Goal: Task Accomplishment & Management: Manage account settings

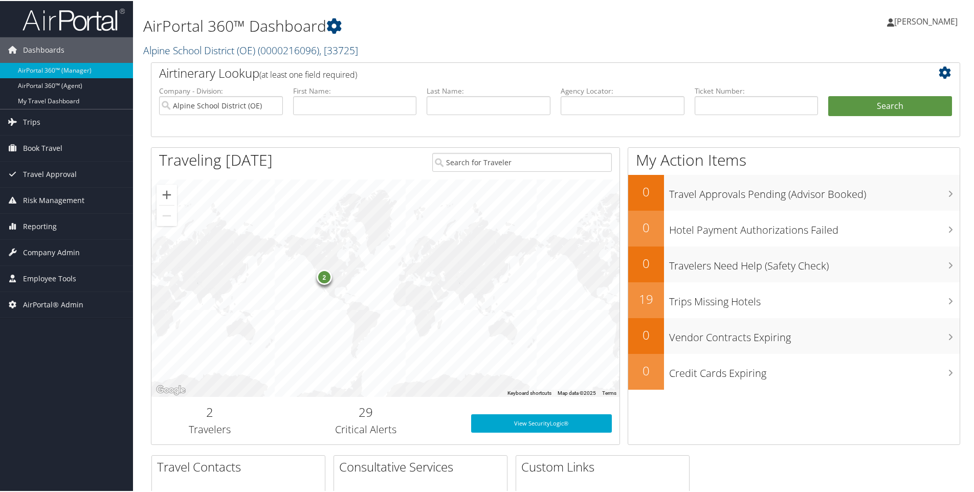
click at [188, 49] on link "Alpine School District (OE) ( 0000216096 ) , [ 33725 ]" at bounding box center [250, 49] width 215 height 14
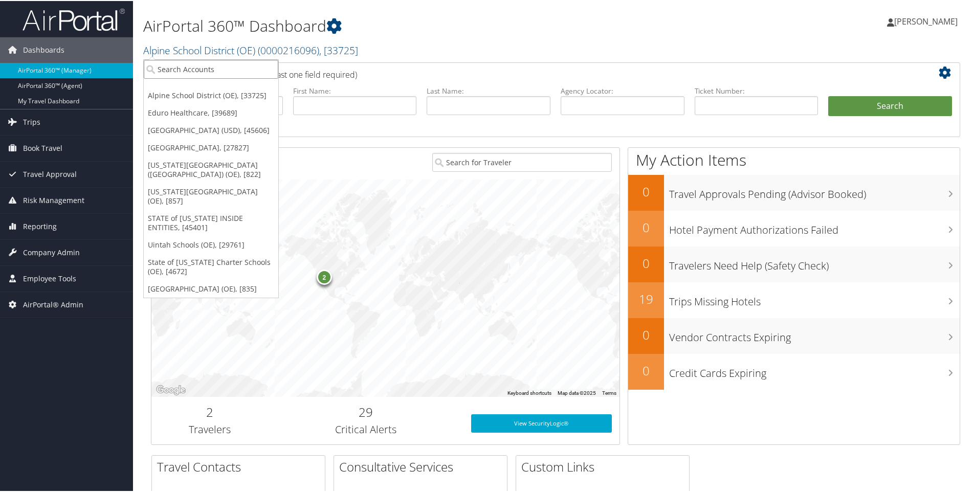
click at [186, 66] on input "search" at bounding box center [211, 68] width 134 height 19
paste input "0000211721"
type input "0000211721"
click at [191, 89] on div "State of [US_STATE] - Finance (0000211721), [933]" at bounding box center [238, 86] width 200 height 9
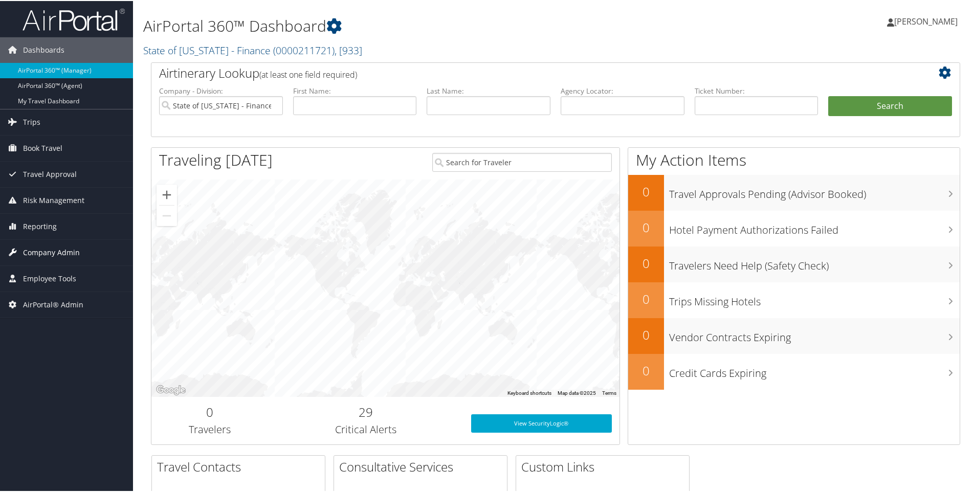
click at [42, 248] on span "Company Admin" at bounding box center [51, 252] width 57 height 26
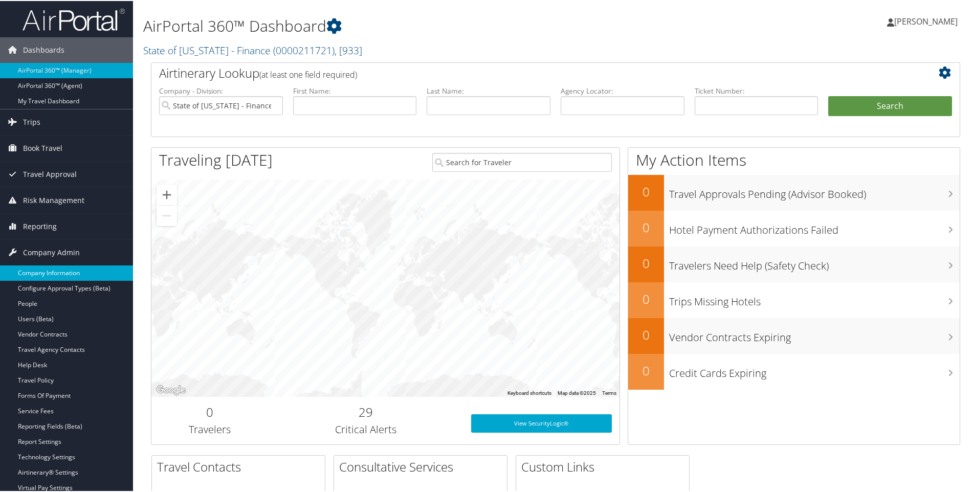
click at [43, 271] on link "Company Information" at bounding box center [66, 271] width 133 height 15
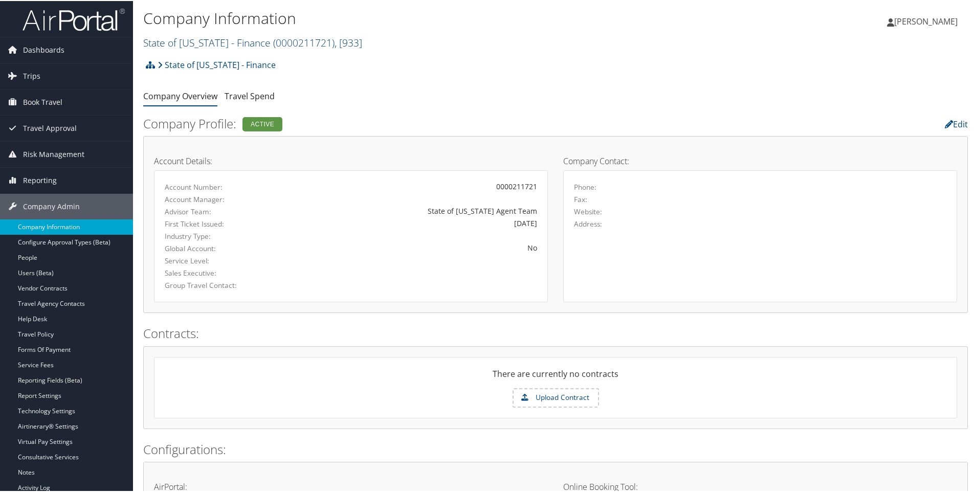
click at [164, 42] on link "State of Utah - Finance ( 0000211721 ) , [ 933 ]" at bounding box center [252, 42] width 219 height 14
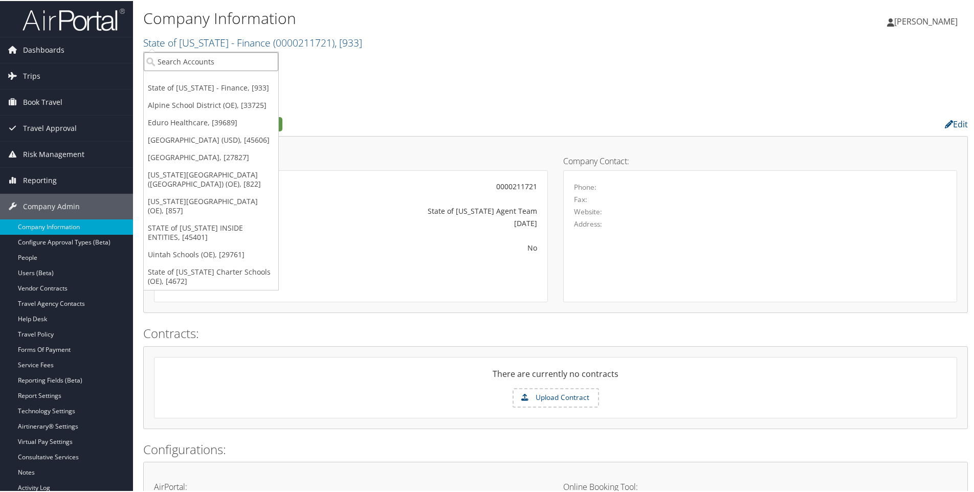
click at [166, 59] on input "search" at bounding box center [211, 60] width 134 height 19
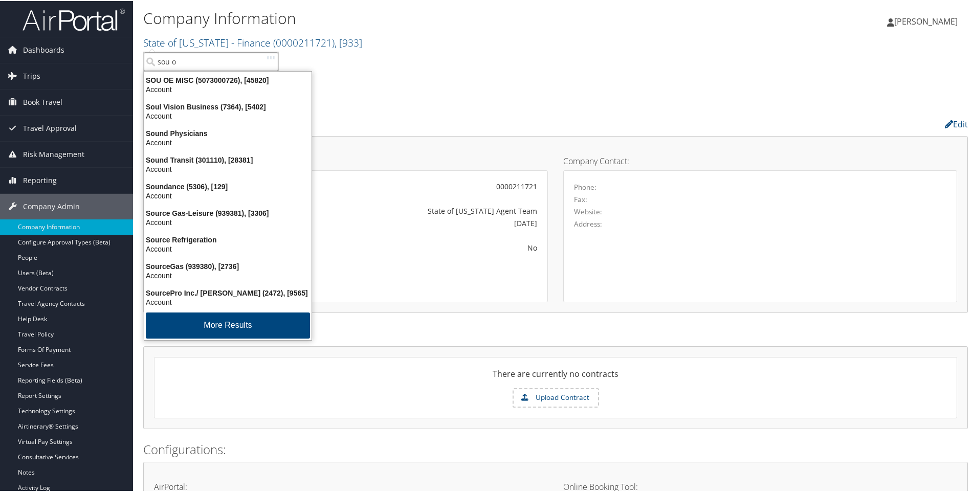
type input "sou oe"
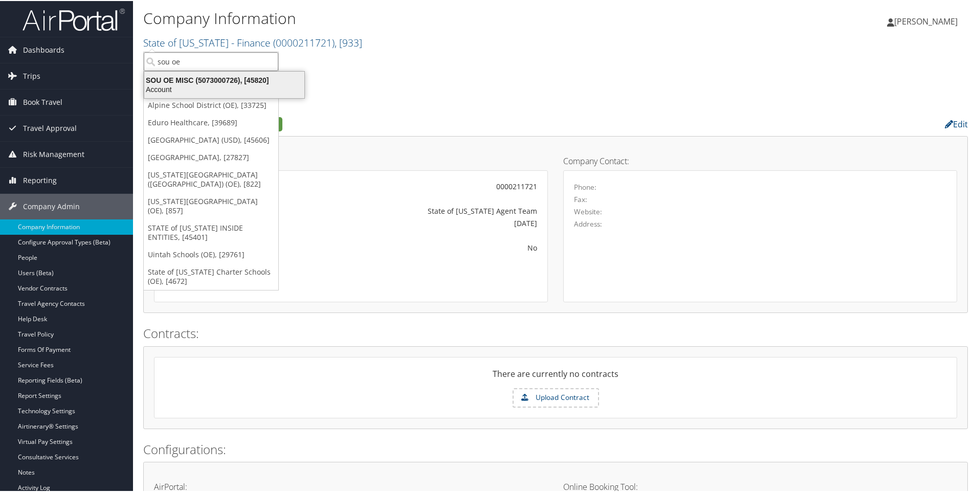
click at [192, 80] on div "SOU OE MISC (5073000726), [45820]" at bounding box center [224, 79] width 172 height 9
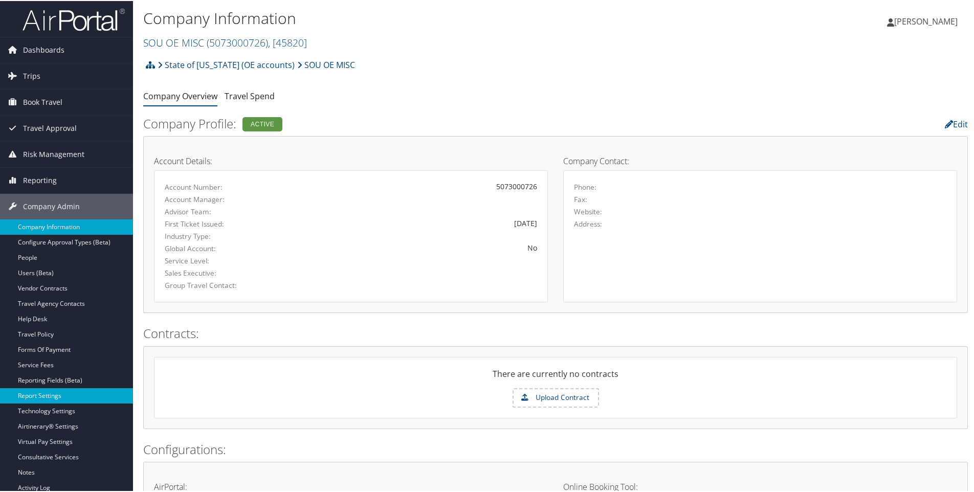
click at [38, 396] on link "Report Settings" at bounding box center [66, 394] width 133 height 15
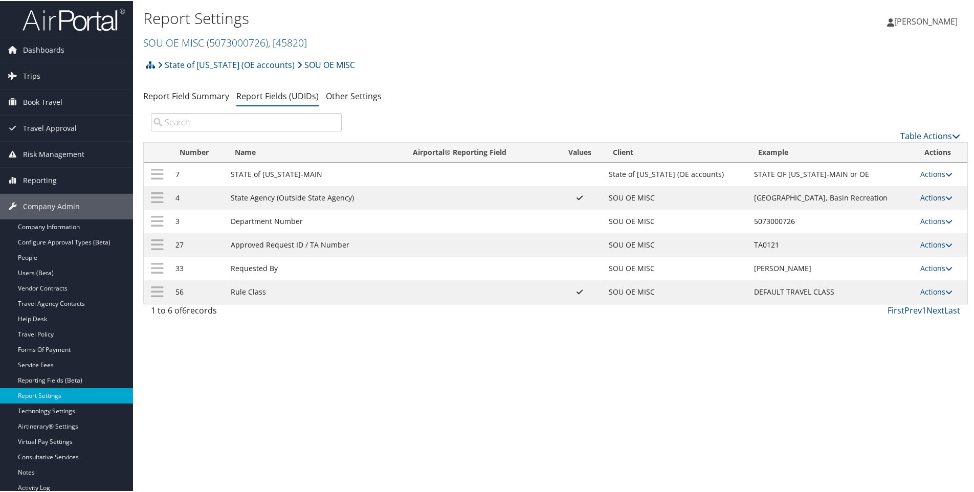
click at [930, 197] on link "Actions" at bounding box center [936, 197] width 32 height 10
click at [854, 246] on link "Edit" at bounding box center [891, 246] width 110 height 17
select select "both"
select select "trip"
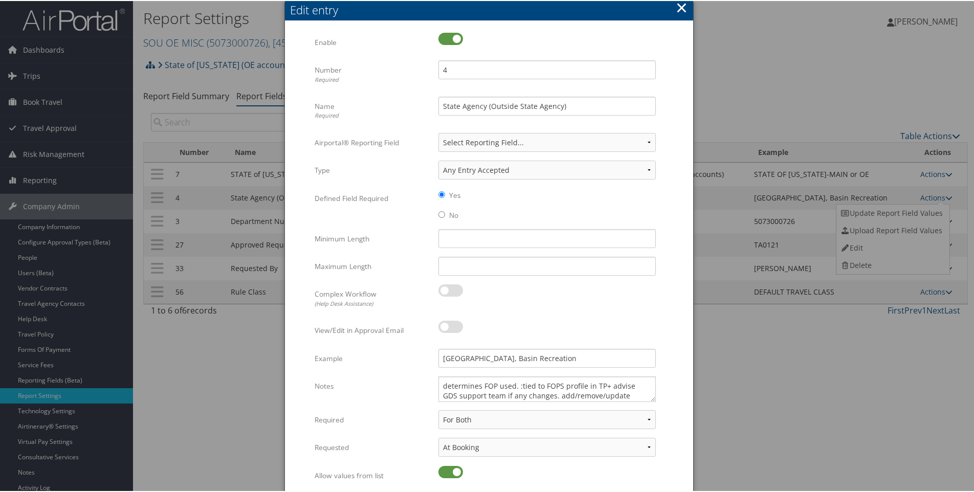
click at [676, 7] on button "×" at bounding box center [681, 6] width 12 height 20
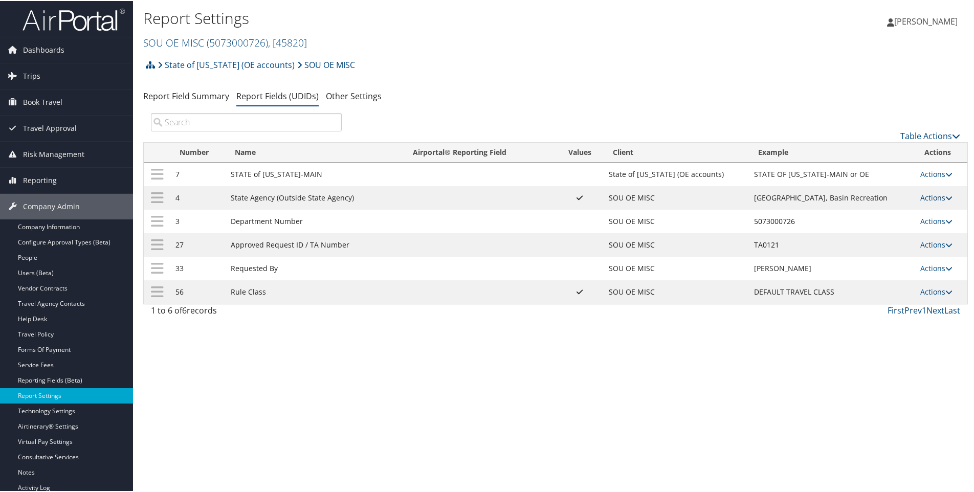
click at [929, 197] on link "Actions" at bounding box center [936, 197] width 32 height 10
click at [897, 214] on link "Update Report Field Values" at bounding box center [891, 211] width 110 height 17
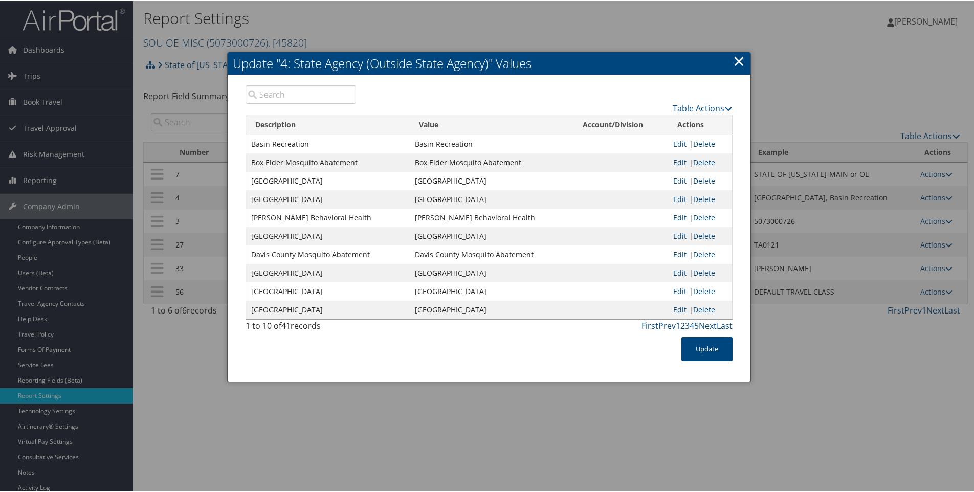
click at [734, 59] on link "×" at bounding box center [739, 60] width 12 height 20
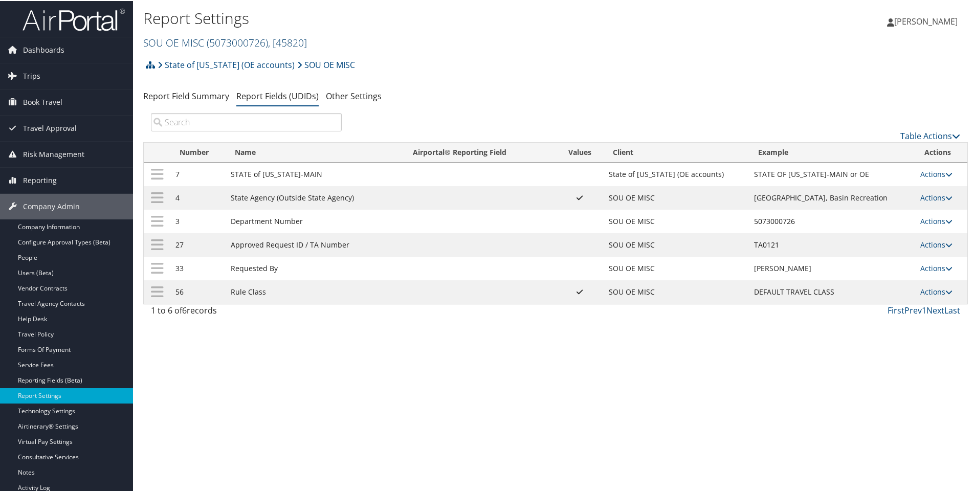
click at [176, 43] on link "SOU OE MISC ( 5073000726 ) , [ 45820 ]" at bounding box center [225, 42] width 164 height 14
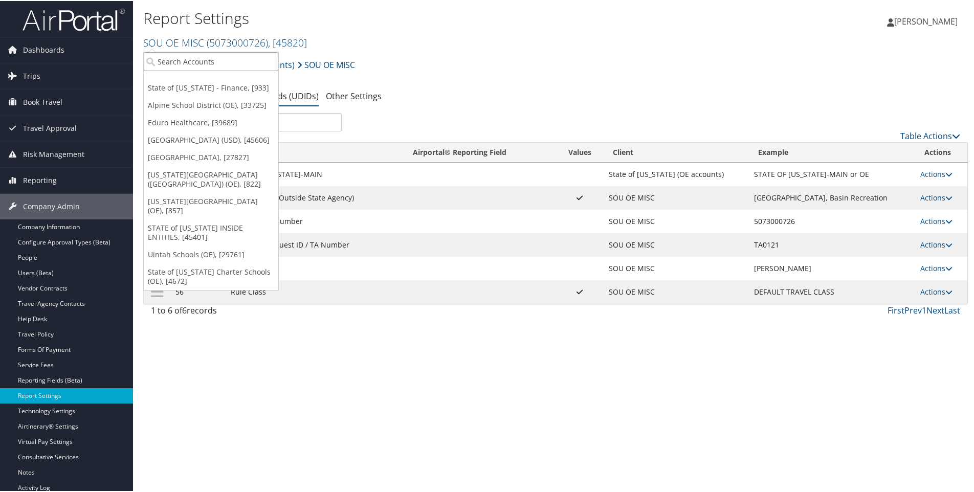
click at [176, 61] on input "search" at bounding box center [211, 60] width 134 height 19
type input "u"
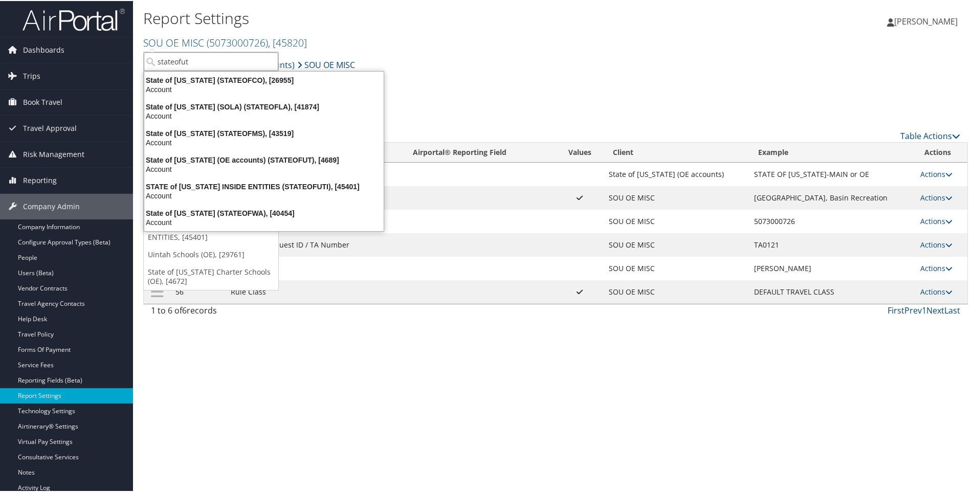
type input "stateofuti"
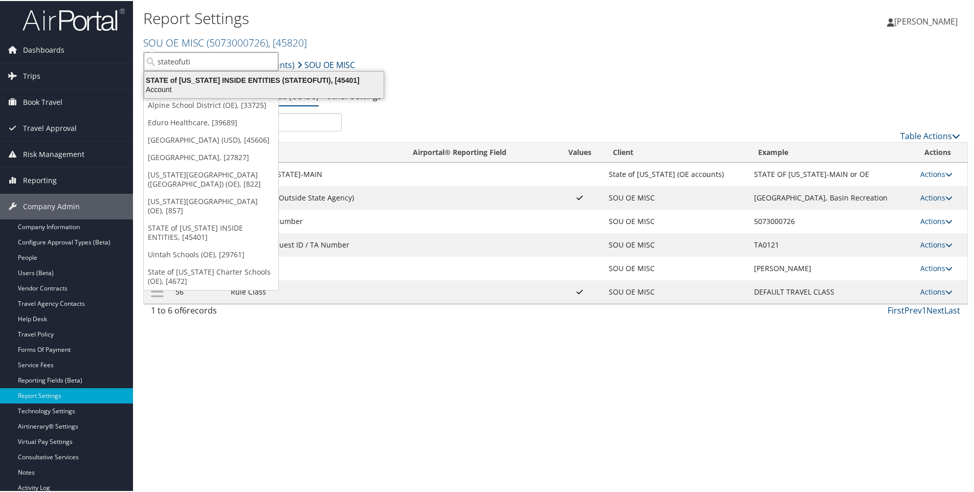
click at [242, 85] on div "Account" at bounding box center [264, 88] width 252 height 9
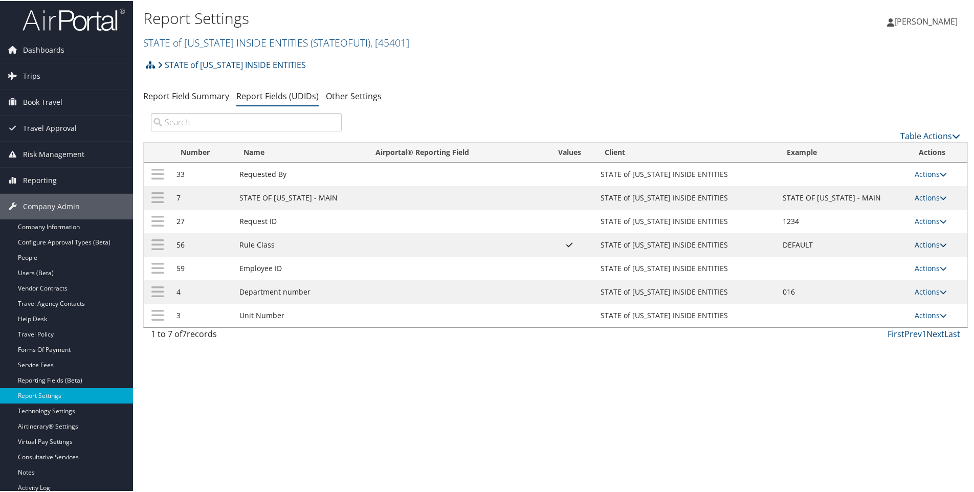
click at [916, 245] on link "Actions" at bounding box center [930, 244] width 32 height 10
click at [879, 259] on link "Update Report Field Values" at bounding box center [886, 259] width 110 height 17
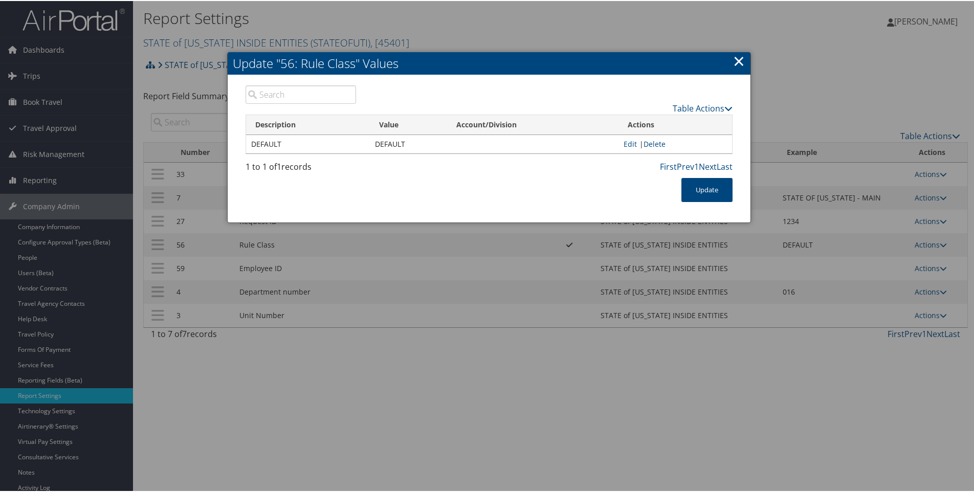
click at [739, 56] on link "×" at bounding box center [739, 60] width 12 height 20
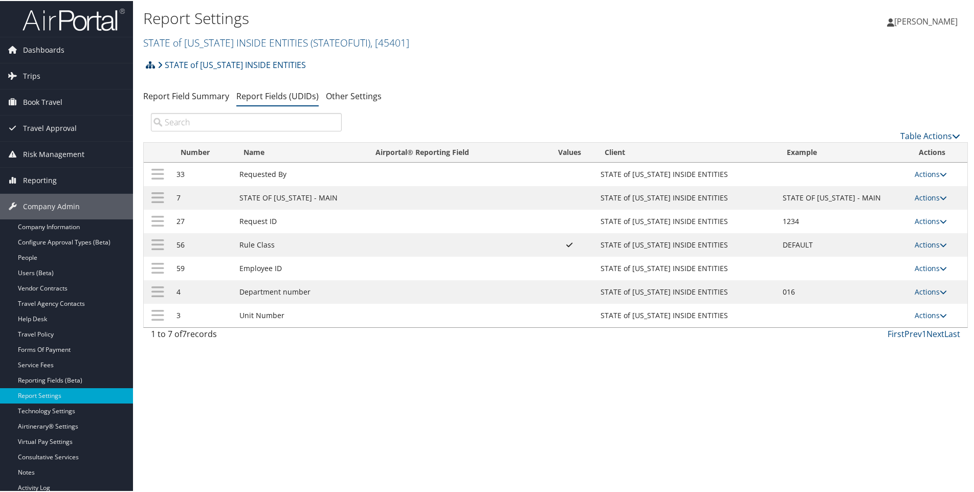
click at [152, 66] on icon at bounding box center [150, 64] width 9 height 8
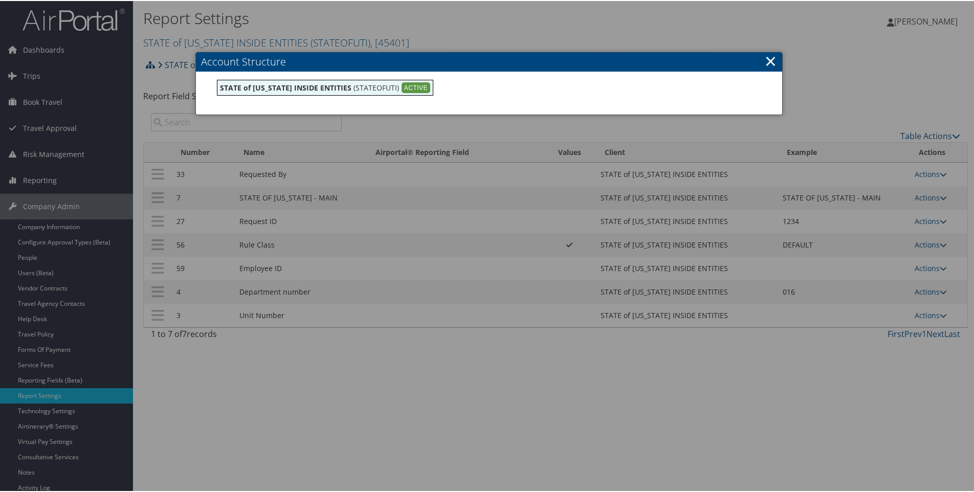
click at [170, 38] on div at bounding box center [489, 246] width 978 height 492
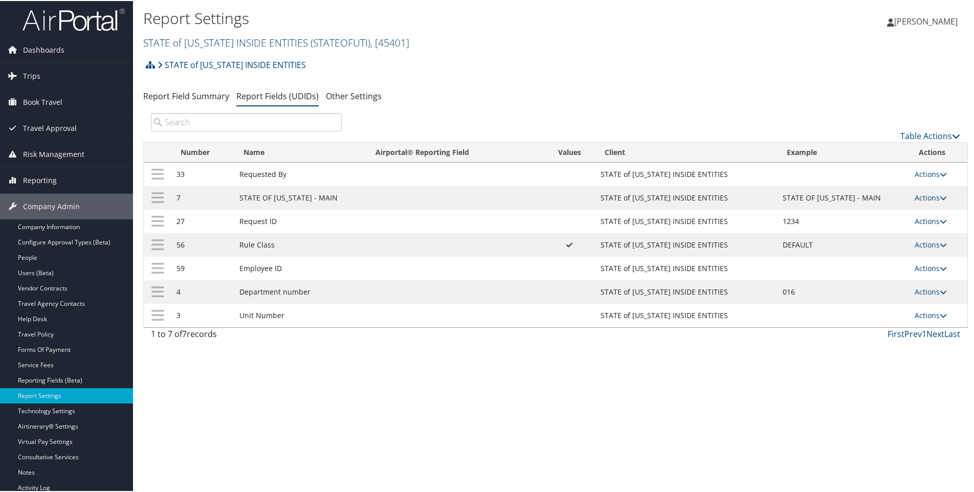
click at [171, 40] on link "STATE of UTAH INSIDE ENTITIES ( STATEOFUTI ) , [ 45401 ]" at bounding box center [276, 42] width 266 height 14
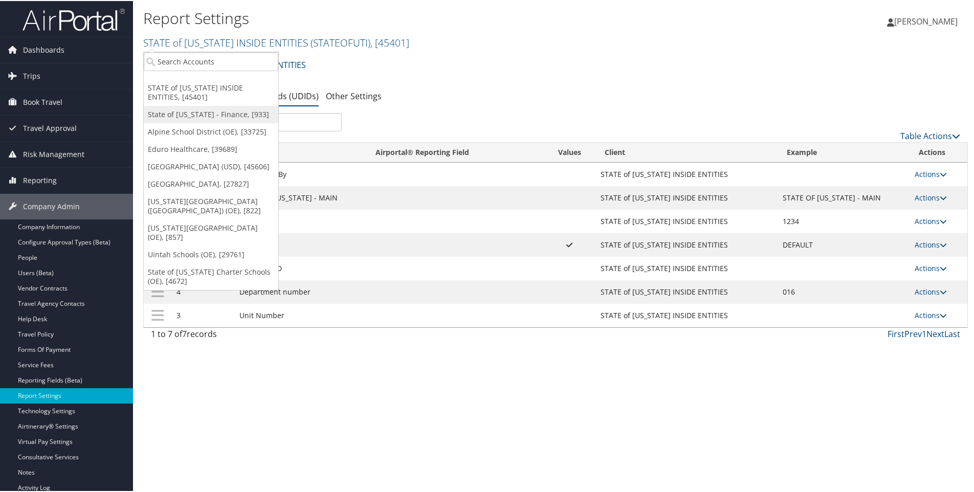
click at [166, 112] on link "State of [US_STATE] - Finance, [933]" at bounding box center [211, 113] width 134 height 17
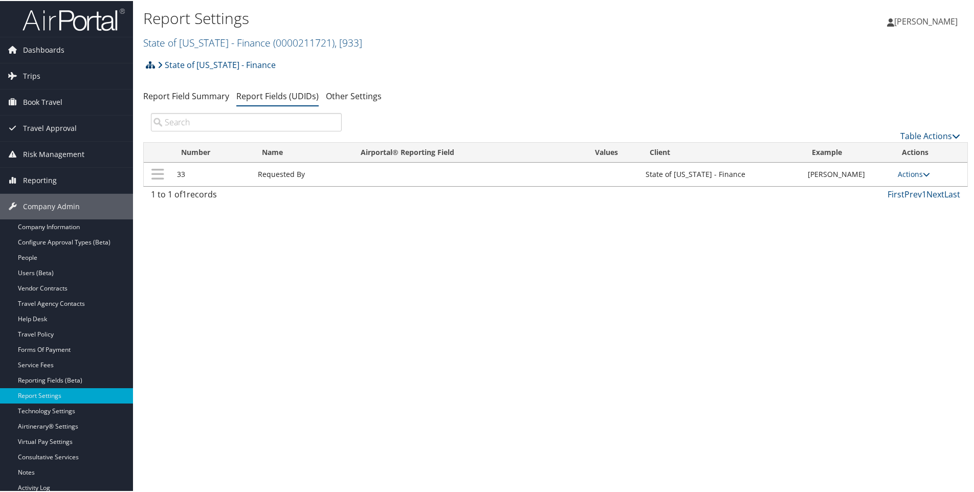
click at [149, 65] on icon at bounding box center [150, 64] width 9 height 8
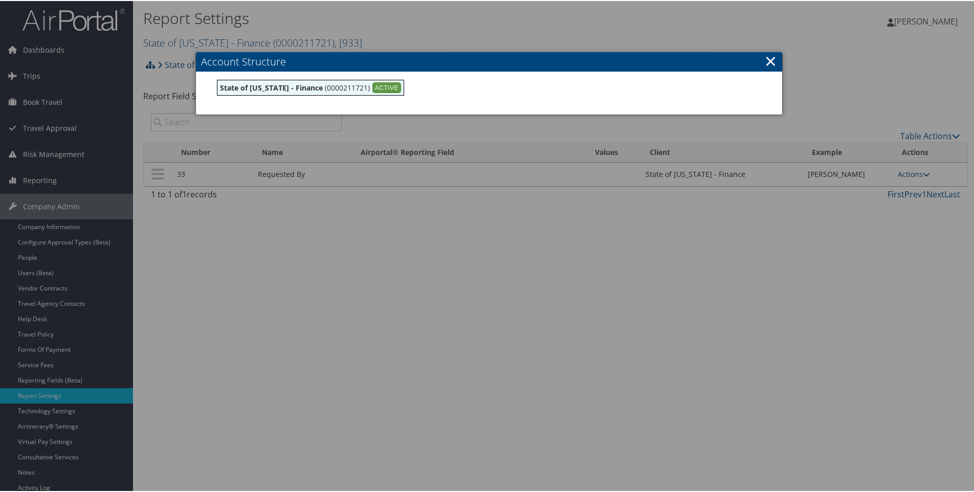
click at [149, 65] on div at bounding box center [489, 246] width 978 height 492
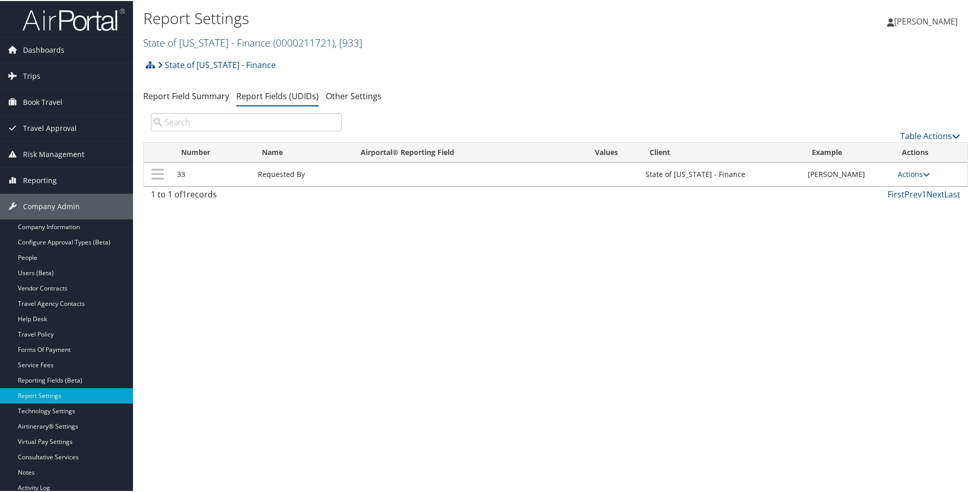
click at [161, 40] on link "State of [US_STATE] - Finance ( 0000211721 ) , [ 933 ]" at bounding box center [252, 42] width 219 height 14
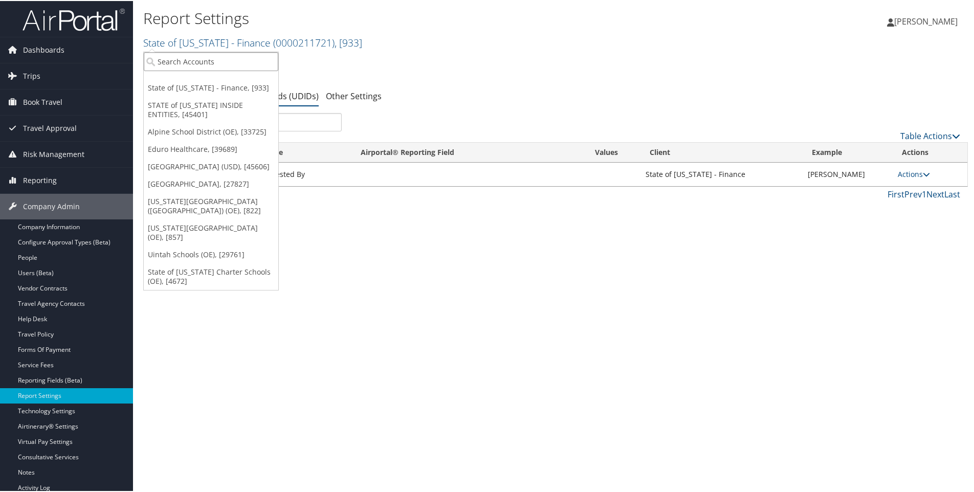
click at [164, 57] on input "search" at bounding box center [211, 60] width 134 height 19
type input "state of [US_STATE]"
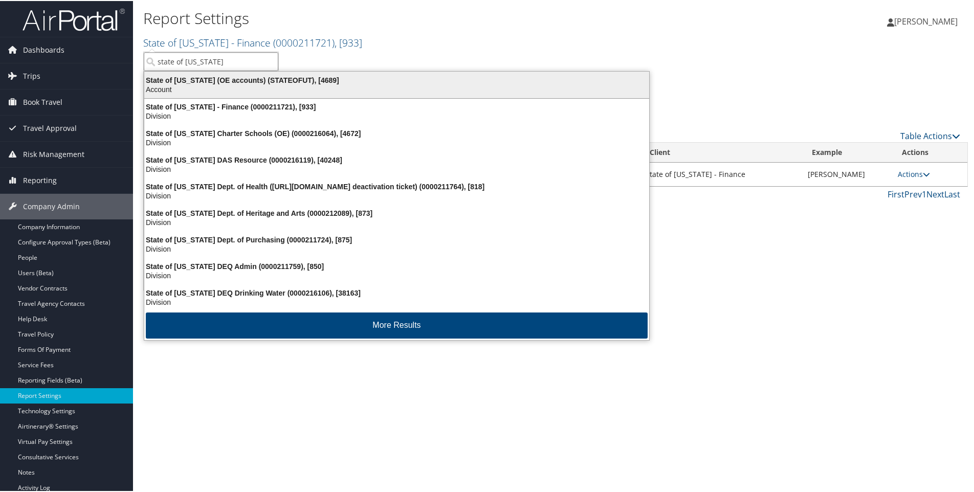
click at [179, 79] on div "State of [US_STATE] (OE accounts) (STATEOFUT), [4689]" at bounding box center [396, 79] width 517 height 9
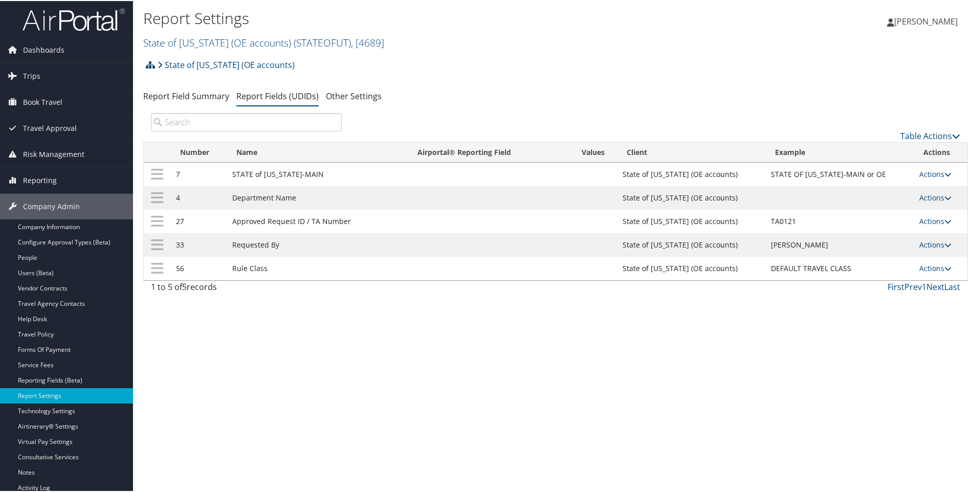
click at [148, 63] on icon at bounding box center [150, 64] width 9 height 8
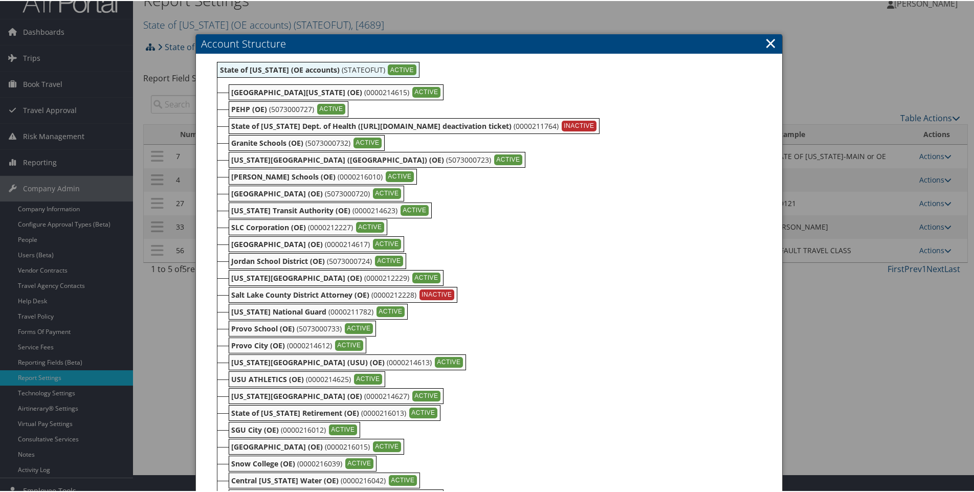
scroll to position [11, 0]
